Goal: Find contact information: Find contact information

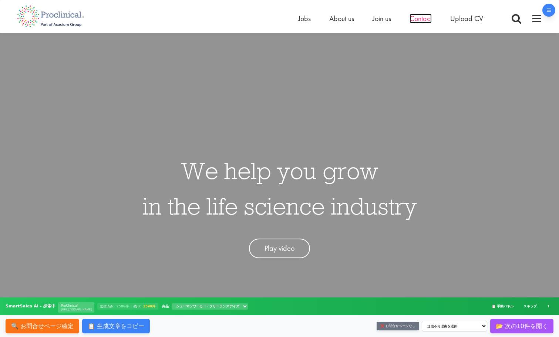
click at [415, 19] on span "Contact" at bounding box center [421, 19] width 22 height 10
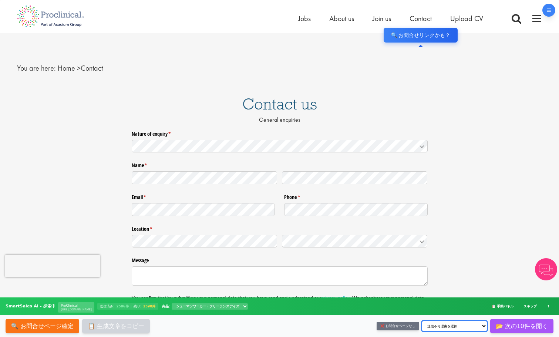
click at [451, 323] on select "送信不可理由を選択 生成文章が間違っている 自動入力不可 お問い合わせフォームがない 問い合わせページなし 適切なカテゴリのフォームがない 営業お断り その他" at bounding box center [455, 326] width 66 height 11
select select "営業お断り"
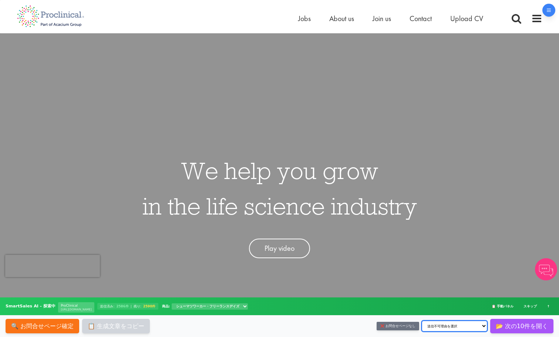
click at [474, 324] on select "送信不可理由を選択 生成文章が間違っている 自動入力不可 お問い合わせフォームがない 問い合わせページなし 適切なカテゴリのフォームがない 営業お断り その他" at bounding box center [455, 326] width 66 height 11
select select "その他"
